Goal: Navigation & Orientation: Go to known website

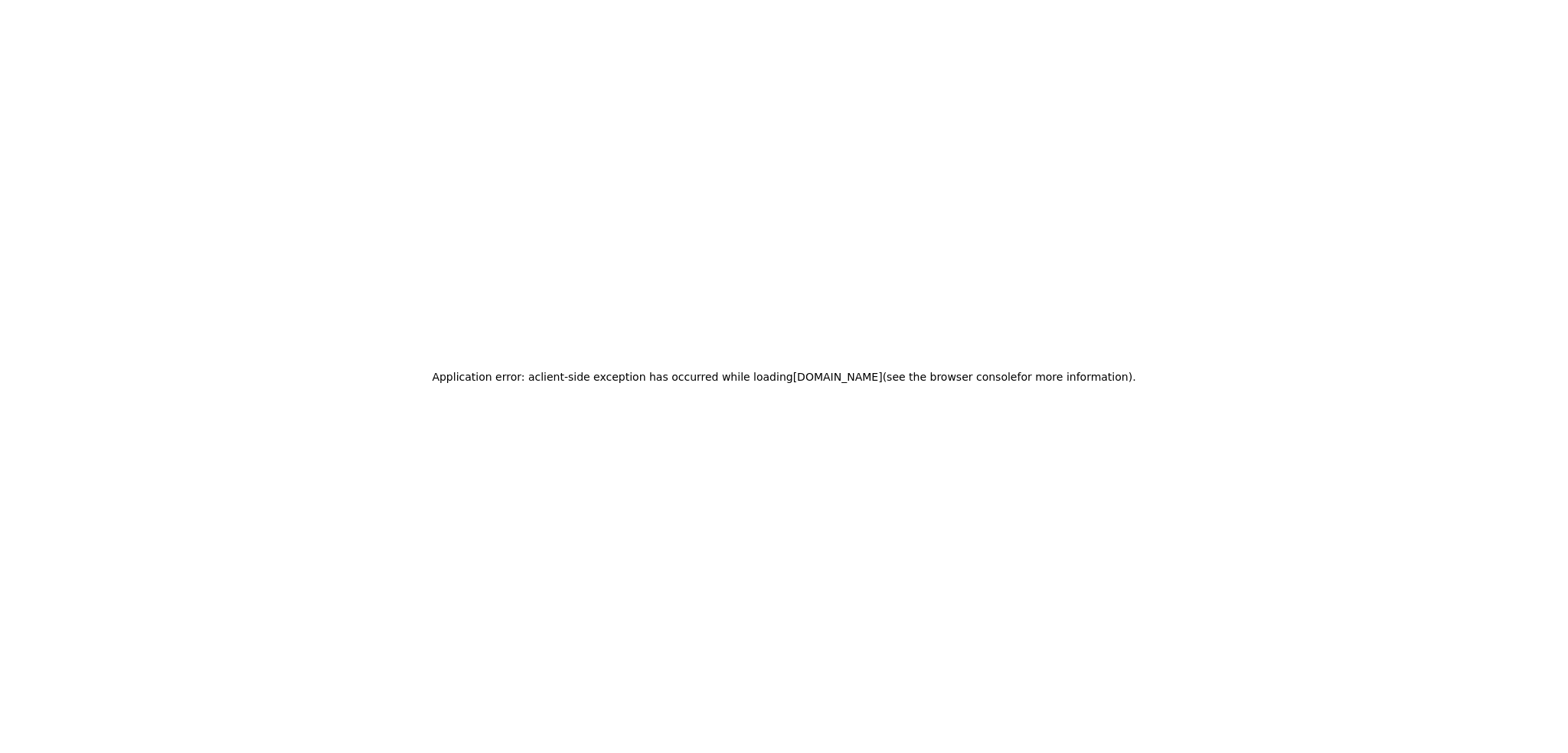
drag, startPoint x: 1435, startPoint y: 9, endPoint x: 1096, endPoint y: 156, distance: 369.5
click at [1100, 156] on div "Application error: a client -side exception has occurred while loading app.usei…" at bounding box center [784, 376] width 1568 height 753
